Goal: Task Accomplishment & Management: Manage account settings

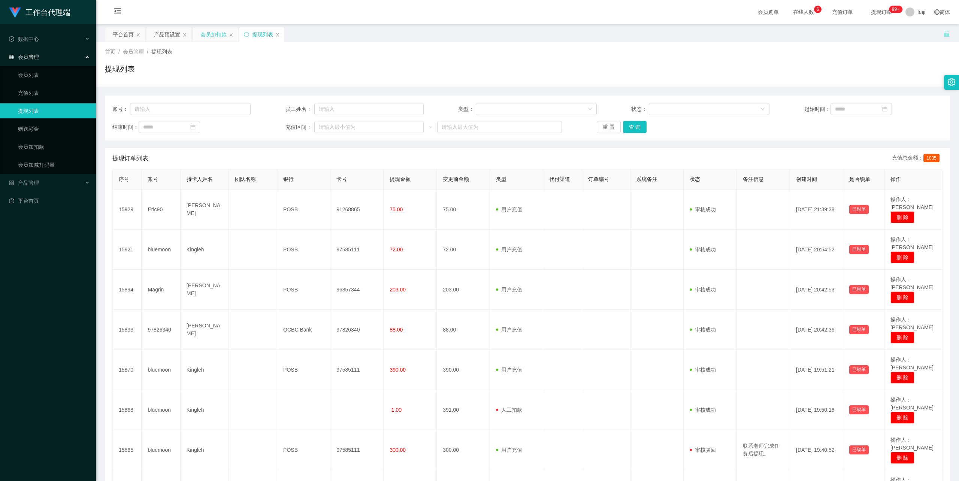
click at [215, 32] on div "会员加扣款" at bounding box center [213, 34] width 26 height 14
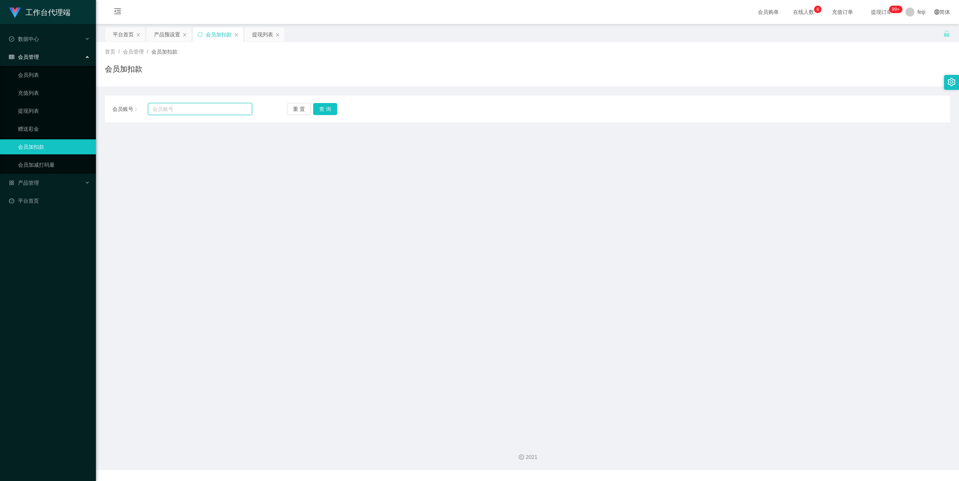
drag, startPoint x: 209, startPoint y: 108, endPoint x: 239, endPoint y: 110, distance: 29.7
click at [209, 108] on input "text" at bounding box center [200, 109] width 104 height 12
paste input "soonchengtoh"
type input "soonchengtoh"
click at [330, 110] on button "查 询" at bounding box center [325, 109] width 24 height 12
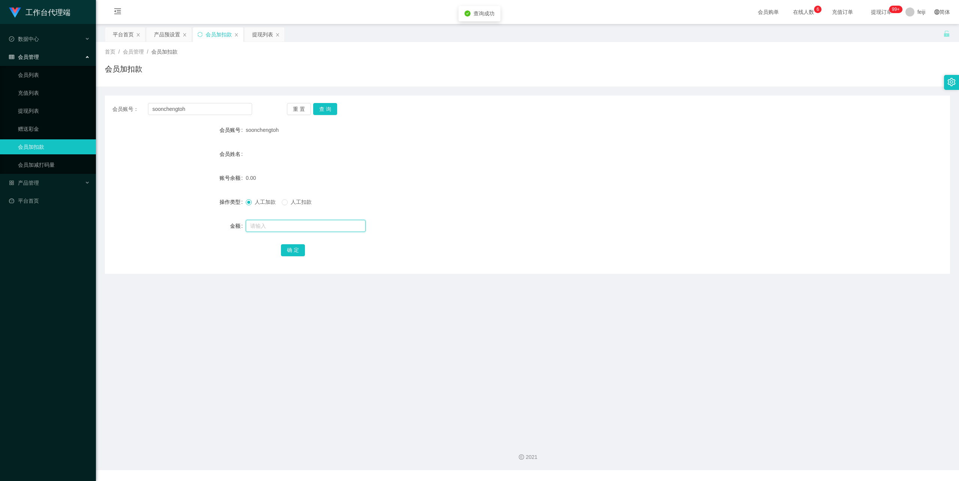
click at [291, 227] on input "text" at bounding box center [306, 226] width 120 height 12
type input "100"
click at [288, 252] on button "确 定" at bounding box center [293, 250] width 24 height 12
drag, startPoint x: 497, startPoint y: 193, endPoint x: 890, endPoint y: 90, distance: 406.9
click at [498, 192] on form "会员账号 soonchengtoh 会员姓名 账号余额 100.00 操作类型 人工加款 人工扣款 金额 确 定" at bounding box center [527, 189] width 845 height 135
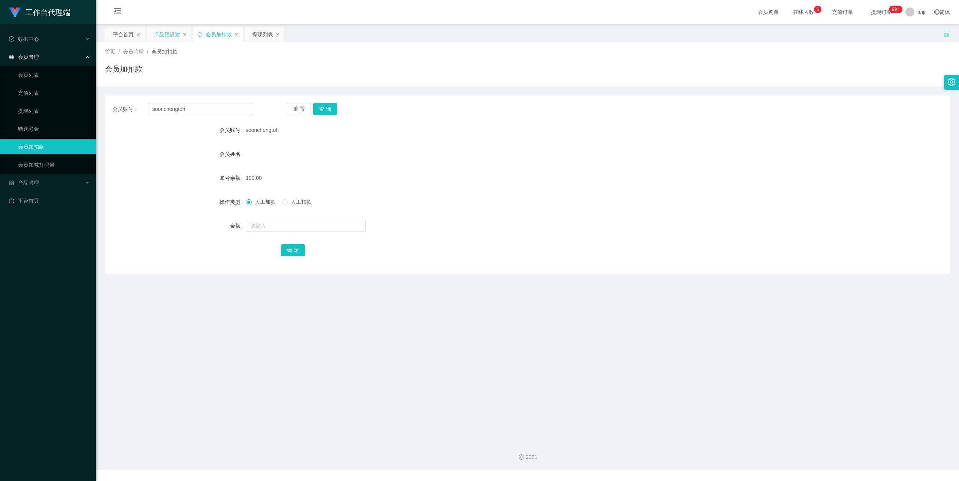
click at [165, 34] on div "产品预设置" at bounding box center [167, 34] width 26 height 14
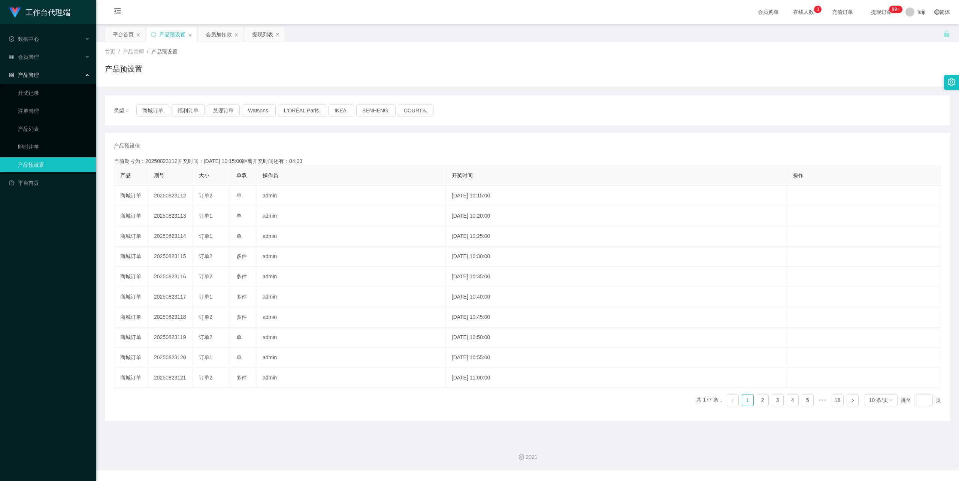
drag, startPoint x: 313, startPoint y: 138, endPoint x: 285, endPoint y: 140, distance: 27.8
click at [313, 138] on div "产品预设值 添加期号 当前期号为：20250823112开奖时间：[DATE] 10:15:00距离开奖时间还有：04:03 产品 期号 大小 单双 操作员 …" at bounding box center [527, 277] width 845 height 288
click at [232, 138] on div "产品预设值 添加期号 当前期号为：20250823112开奖时间：[DATE] 10:15:00距离开奖时间还有：04:01 产品 期号 大小 单双 操作员 …" at bounding box center [527, 277] width 845 height 288
click at [189, 109] on button "福利订单" at bounding box center [188, 111] width 33 height 12
type button "k3tbw"
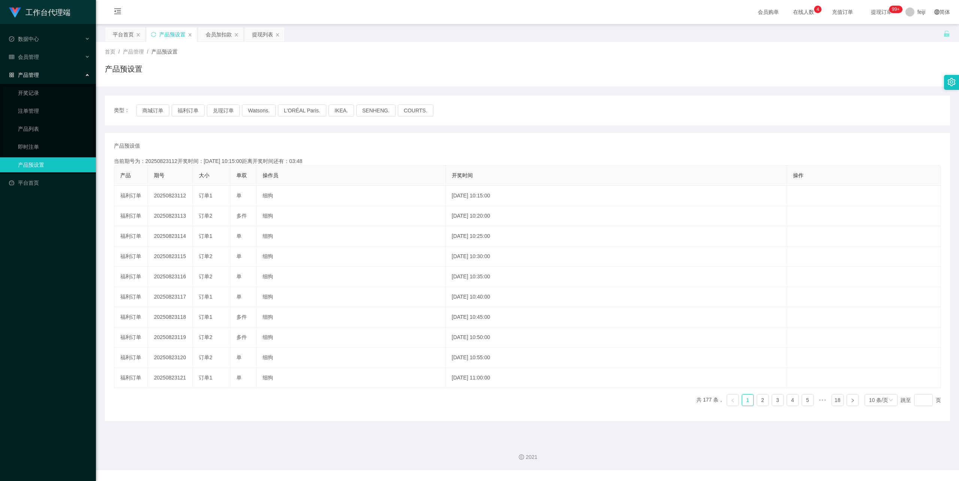
click at [211, 129] on div "类型： 商城订单 福利订单 兑现订单 Watsons. L'ORÉAL Paris. IKEA. [GEOGRAPHIC_DATA]. COURTS. 产品预…" at bounding box center [527, 259] width 845 height 326
drag, startPoint x: 177, startPoint y: 159, endPoint x: 250, endPoint y: 162, distance: 73.5
click at [208, 162] on div "当前期号为：20250823112开奖时间：[DATE] 10:15:00距离开奖时间还有：03:46" at bounding box center [527, 161] width 827 height 8
click at [251, 162] on div "当前期号为：20250823112开奖时间：[DATE] 10:15:00距离开奖时间还有：03:45" at bounding box center [527, 161] width 827 height 8
click at [469, 6] on div "会员购单 在线人数 0 1 2 3 4 5 6 7 8 9 0 1 2 3 4 5 6 7 8 9 0 1 2 3 4 5 6 7 8 9 充值订单 提现订单…" at bounding box center [527, 12] width 863 height 24
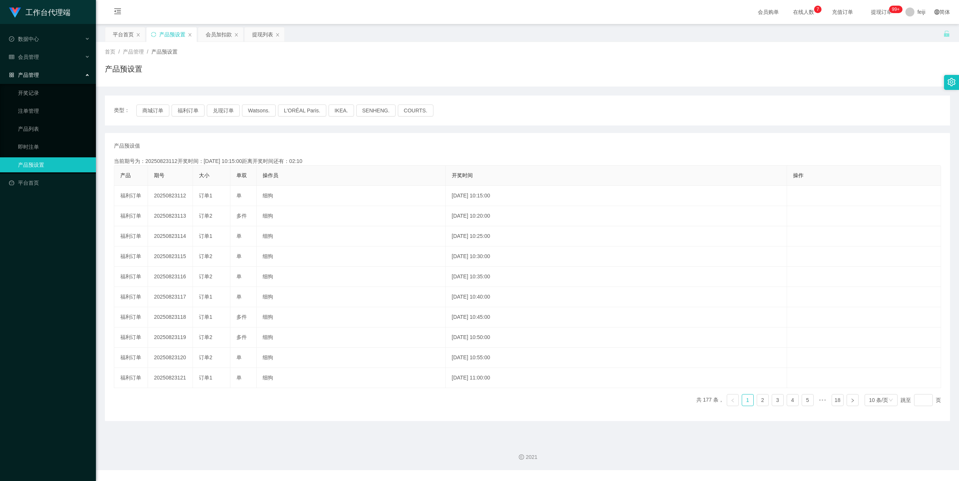
click at [675, 68] on div "产品预设置" at bounding box center [527, 71] width 845 height 17
click at [338, 135] on div "产品预设值 添加期号 当前期号为：20250823112开奖时间：[DATE] 10:15:00距离开奖时间还有：01:00 产品 期号 大小 单双 操作员 …" at bounding box center [527, 277] width 845 height 288
click at [255, 136] on div "产品预设值 添加期号 当前期号为：20250823112开奖时间：2025-08-23 10:15:00距离开奖时间还有：00:55 产品 期号 大小 单双 …" at bounding box center [527, 277] width 845 height 288
drag, startPoint x: 149, startPoint y: 112, endPoint x: 157, endPoint y: 112, distance: 7.9
click at [149, 112] on button "商城订单" at bounding box center [152, 111] width 33 height 12
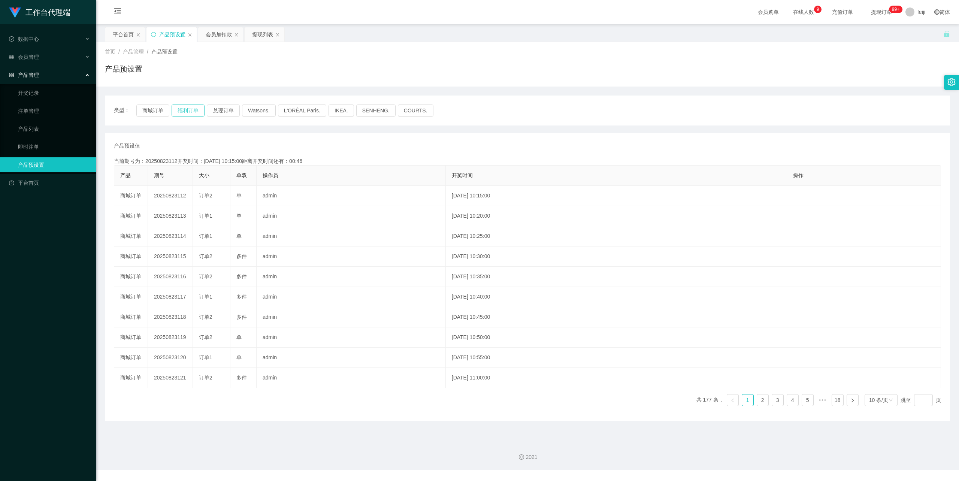
click at [190, 112] on button "福利订单" at bounding box center [188, 111] width 33 height 12
click at [195, 144] on div "产品预设值 添加期号" at bounding box center [527, 146] width 827 height 8
click at [328, 143] on div "产品预设值 添加期号" at bounding box center [527, 146] width 827 height 8
click at [598, 117] on div "类型： 商城订单 福利订单 兑现订单 Watsons. L'ORÉAL Paris. IKEA. SENHENG. COURTS." at bounding box center [527, 111] width 845 height 30
click at [221, 35] on div "会员加扣款" at bounding box center [219, 34] width 26 height 14
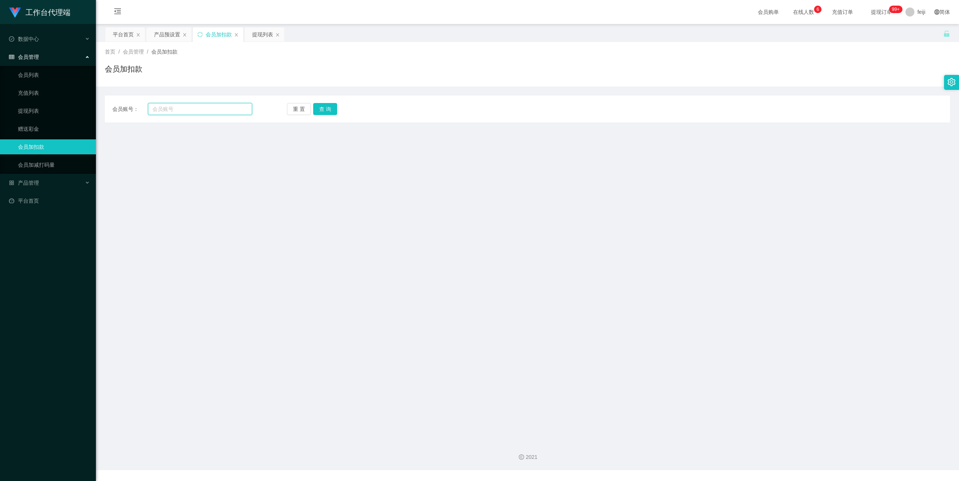
click at [205, 113] on input "text" at bounding box center [200, 109] width 104 height 12
paste input "soonchengtoh"
type input "soonchengtoh"
click at [329, 107] on button "查 询" at bounding box center [325, 109] width 24 height 12
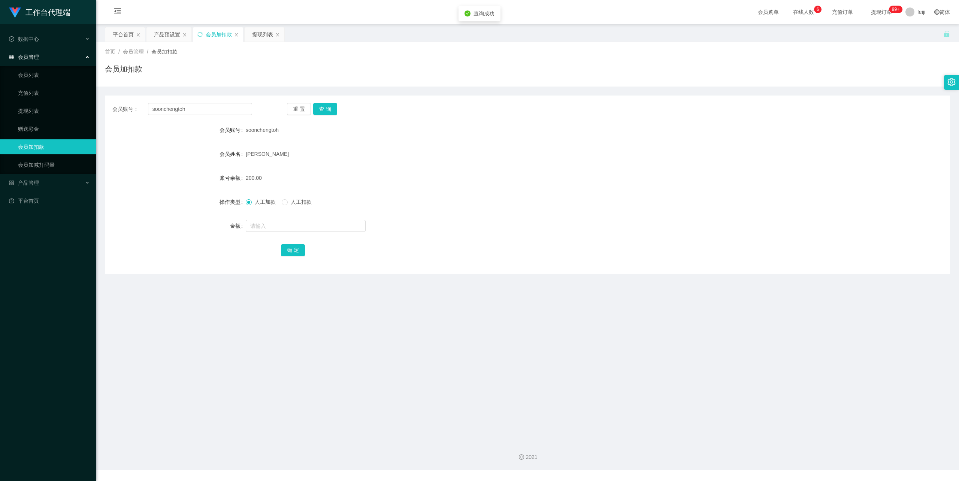
click at [390, 172] on div "200.00" at bounding box center [492, 177] width 493 height 15
click at [300, 202] on span "人工扣款" at bounding box center [301, 202] width 27 height 6
click at [296, 227] on input "text" at bounding box center [306, 226] width 120 height 12
type input "50"
click at [298, 247] on button "确 定" at bounding box center [293, 250] width 24 height 12
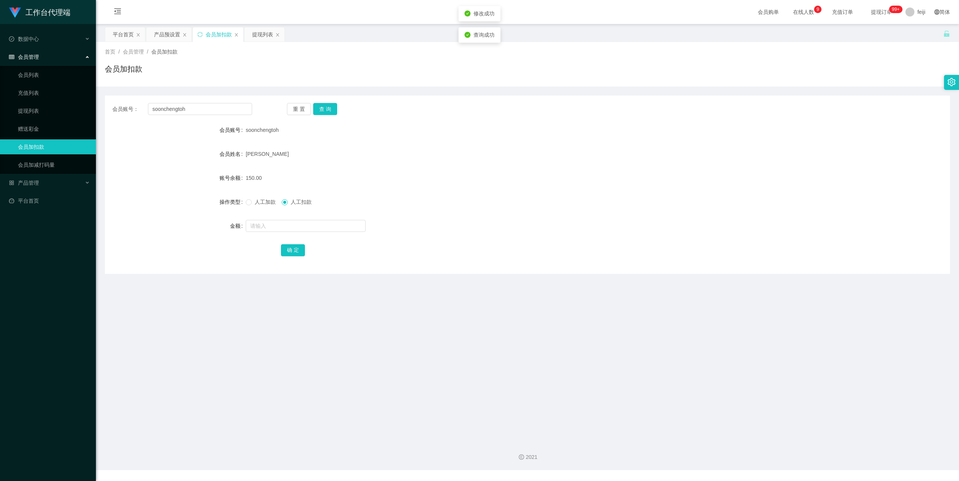
click at [438, 158] on div "[PERSON_NAME]" at bounding box center [492, 153] width 493 height 15
drag, startPoint x: 434, startPoint y: 150, endPoint x: 431, endPoint y: 144, distance: 7.0
click at [433, 148] on div "[PERSON_NAME]" at bounding box center [492, 153] width 493 height 15
click at [269, 37] on div "提现列表" at bounding box center [262, 34] width 21 height 14
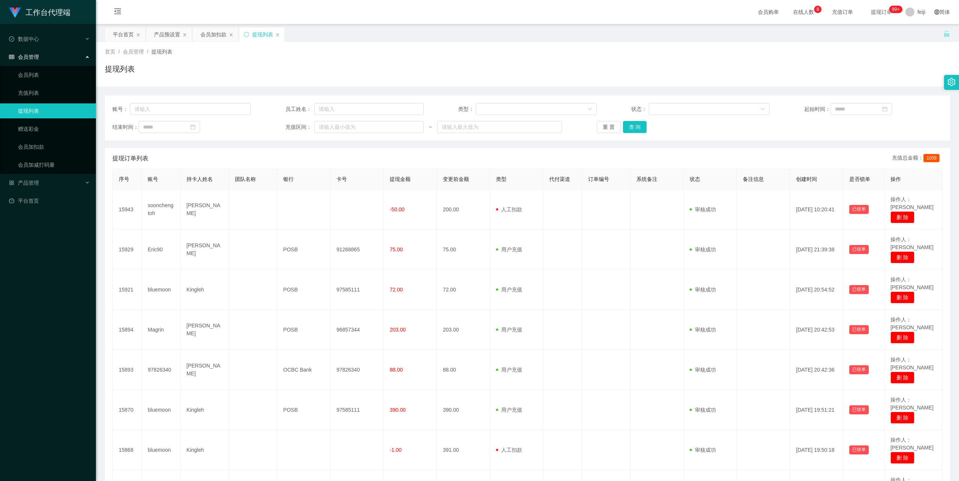
click at [423, 72] on div "提现列表" at bounding box center [527, 71] width 845 height 17
click at [500, 34] on div "平台首页 产品预设置 会员加扣款 提现列表" at bounding box center [524, 40] width 838 height 26
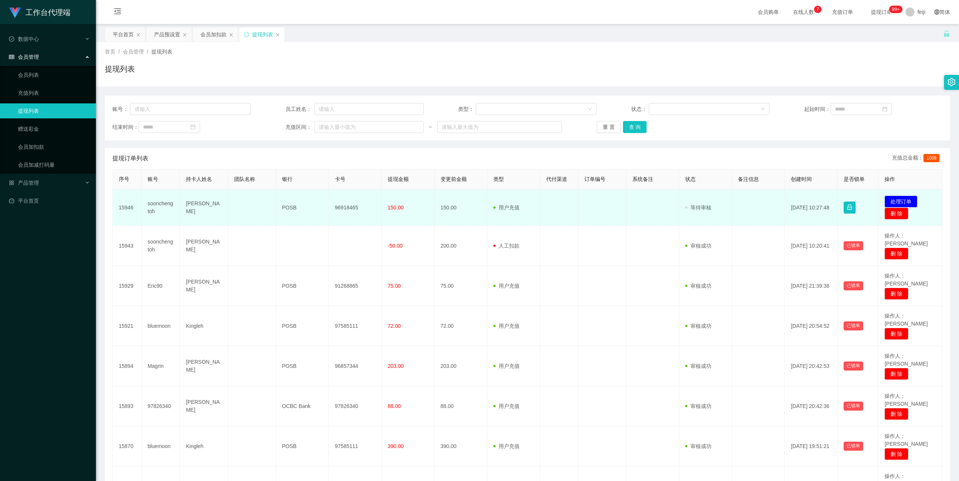
click at [199, 206] on td "[PERSON_NAME]" at bounding box center [204, 208] width 48 height 36
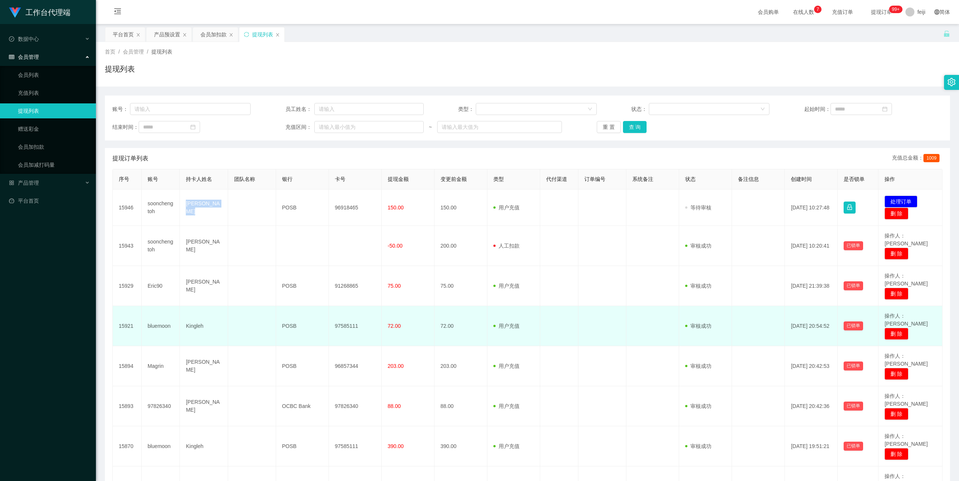
copy td "[PERSON_NAME]"
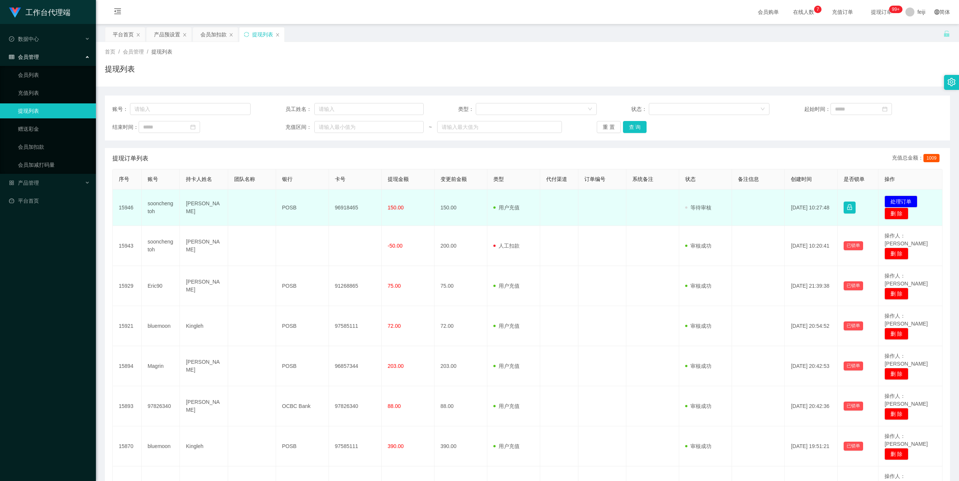
click at [348, 207] on td "96918465" at bounding box center [355, 208] width 53 height 36
copy td "96918465"
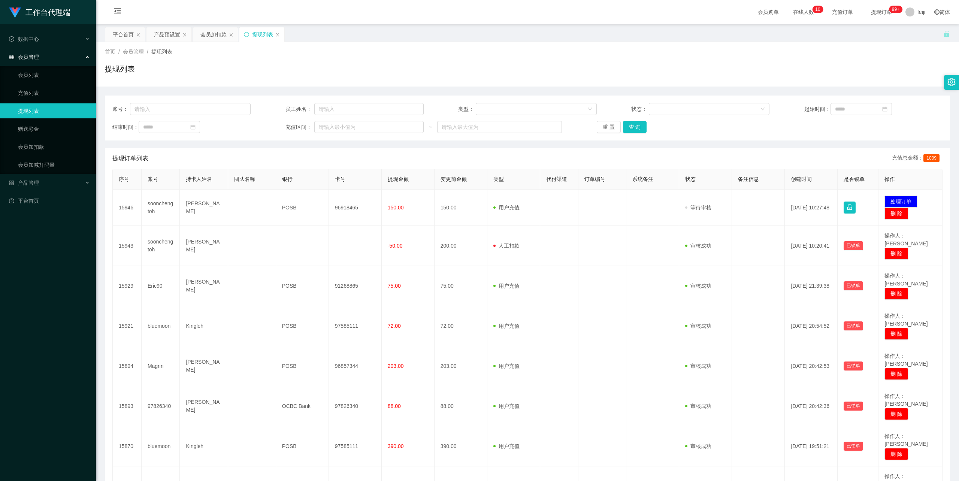
click at [514, 68] on div "提现列表" at bounding box center [527, 71] width 845 height 17
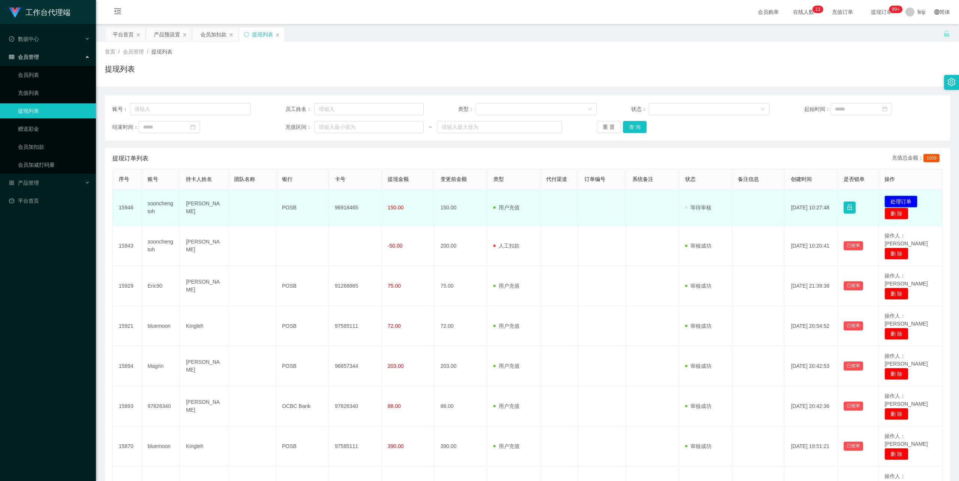
click at [904, 198] on button "处理订单" at bounding box center [900, 202] width 33 height 12
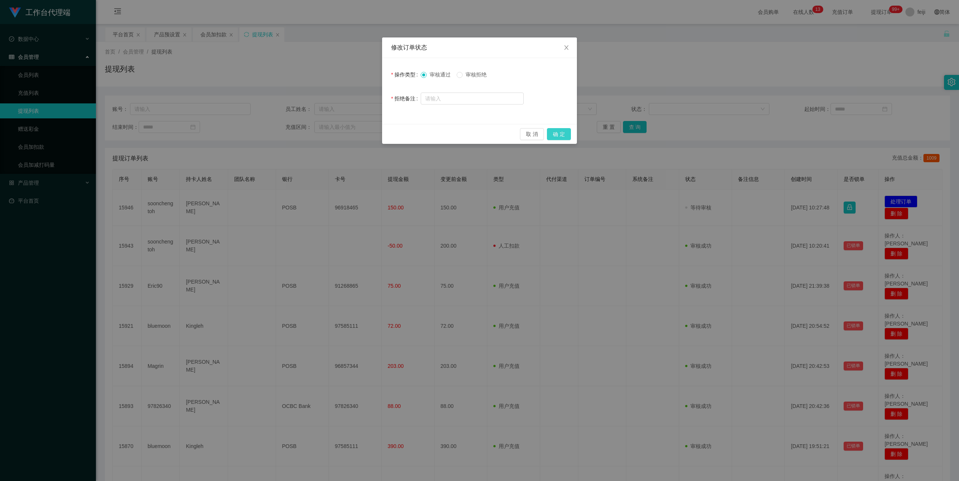
click at [562, 133] on button "确 定" at bounding box center [559, 134] width 24 height 12
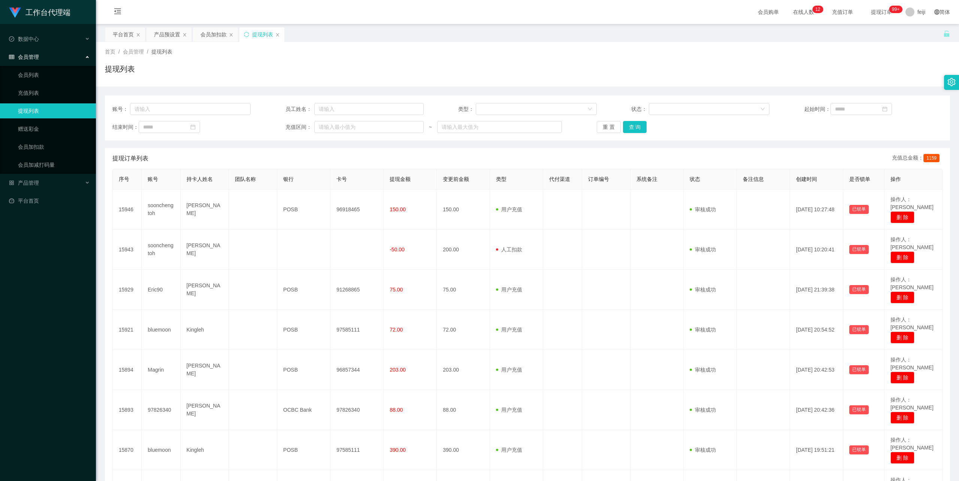
click at [773, 63] on div "提现列表" at bounding box center [527, 71] width 845 height 17
